Goal: Check status: Check status

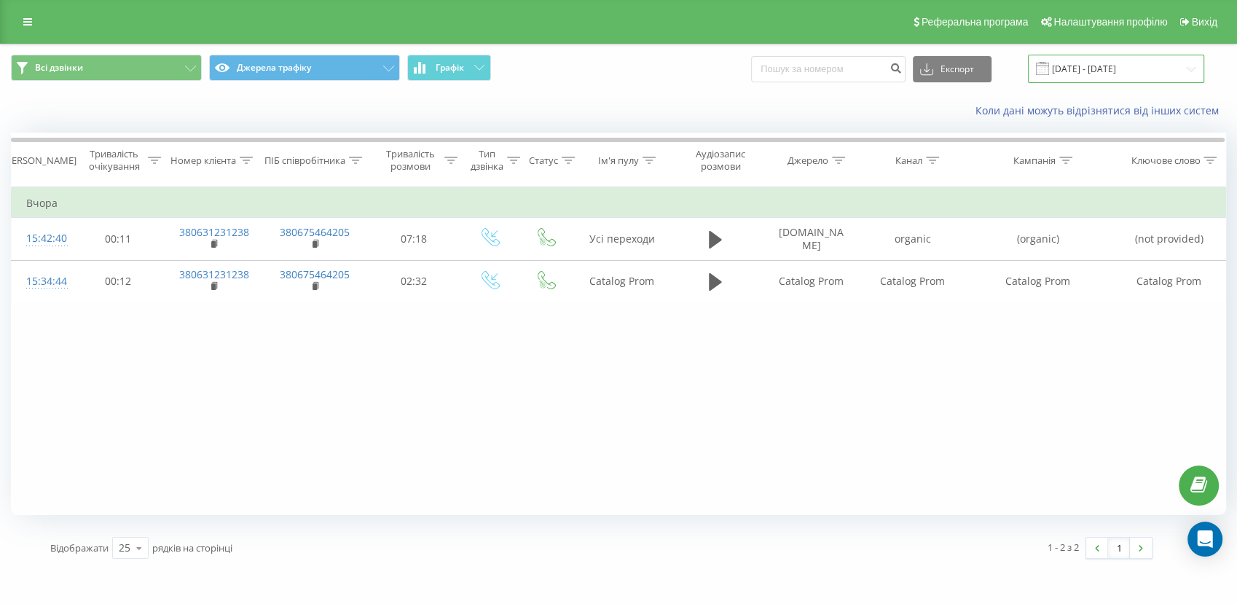
click at [1097, 68] on input "[DATE] - [DATE]" at bounding box center [1116, 69] width 176 height 28
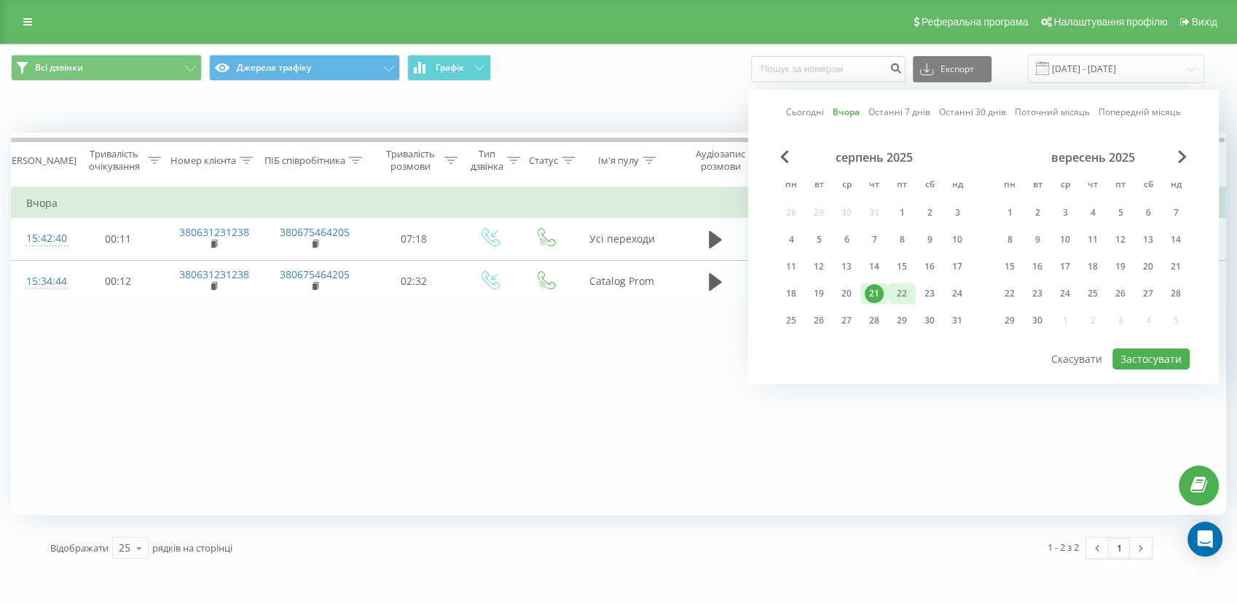
click at [905, 288] on div "22" at bounding box center [902, 293] width 19 height 19
click at [1126, 356] on button "Застосувати" at bounding box center [1151, 358] width 77 height 21
type input "22.08.2025 - 22.08.2025"
